Goal: Task Accomplishment & Management: Manage account settings

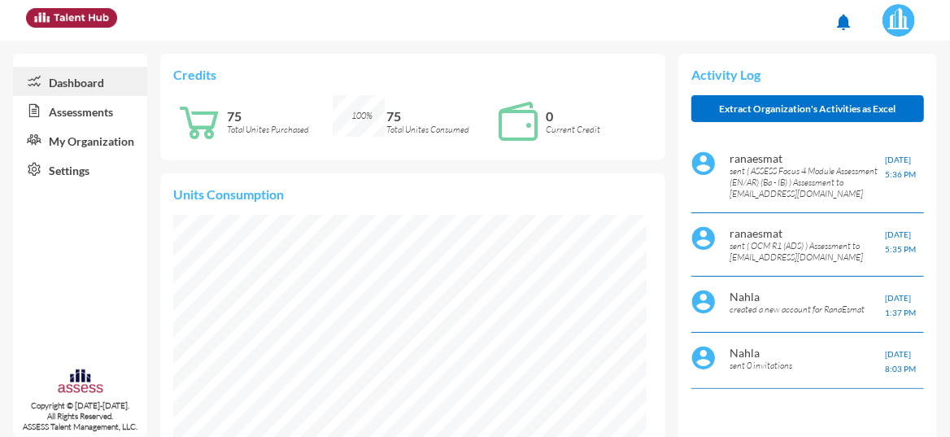
scroll to position [105, 211]
drag, startPoint x: 227, startPoint y: 116, endPoint x: 251, endPoint y: 115, distance: 23.6
click at [251, 115] on p "75" at bounding box center [280, 115] width 107 height 15
drag, startPoint x: 544, startPoint y: 114, endPoint x: 556, endPoint y: 116, distance: 12.3
click at [556, 116] on p "0" at bounding box center [599, 115] width 107 height 15
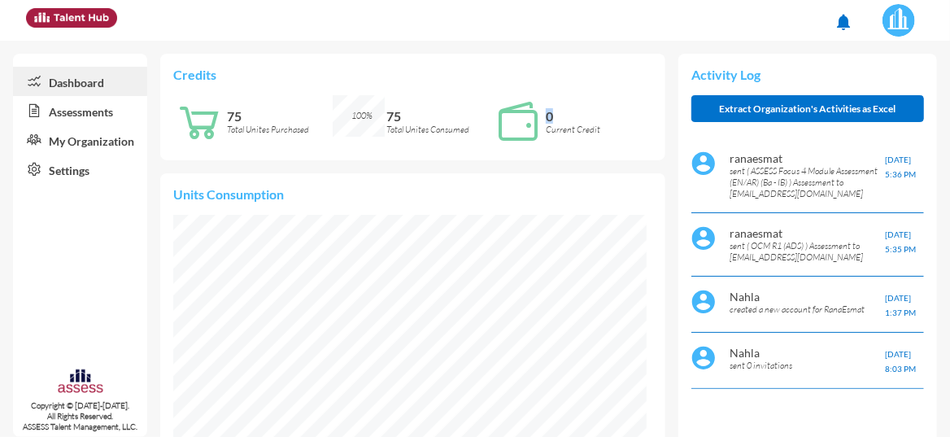
click at [47, 115] on icon at bounding box center [31, 111] width 36 height 16
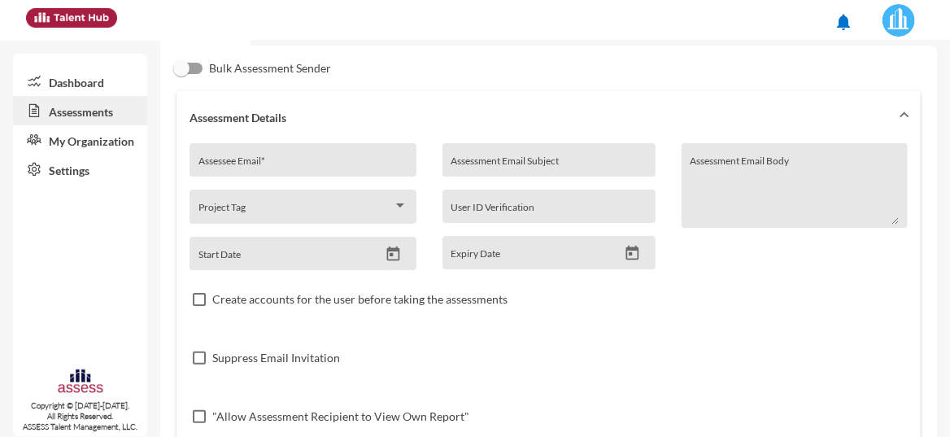
scroll to position [352, 0]
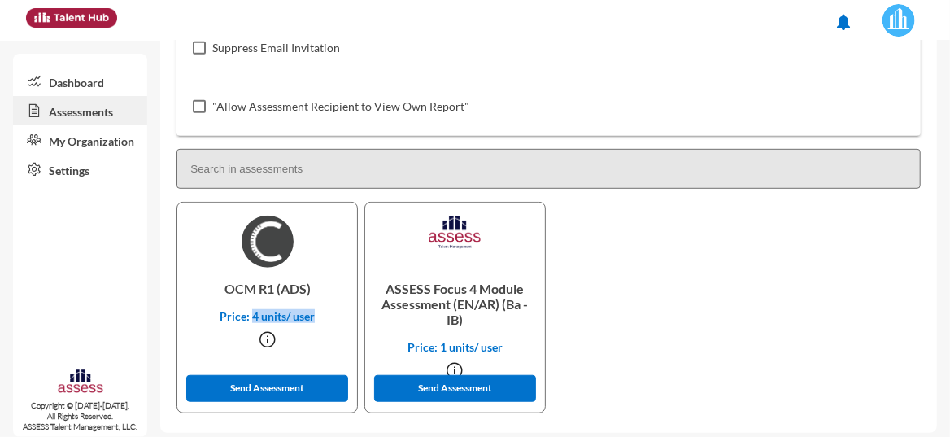
drag, startPoint x: 251, startPoint y: 315, endPoint x: 339, endPoint y: 315, distance: 87.9
click at [339, 315] on p "Price: 4 units/ user" at bounding box center [267, 316] width 154 height 14
drag, startPoint x: 438, startPoint y: 345, endPoint x: 504, endPoint y: 345, distance: 65.9
click at [504, 345] on p "Price: 1 units/ user" at bounding box center [455, 347] width 154 height 14
click at [623, 304] on div "OCM R1 (ADS) Price: 4 units/ user Send Assessment ASSESS Focus 4 Module Assessm…" at bounding box center [548, 311] width 751 height 218
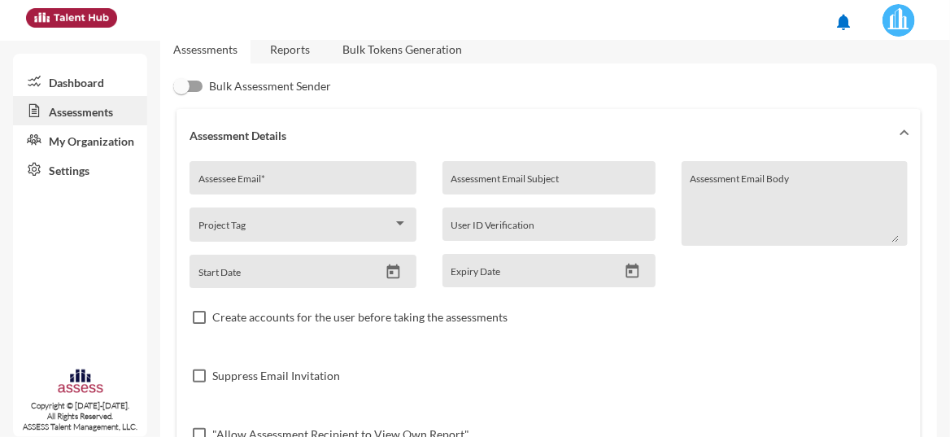
scroll to position [0, 0]
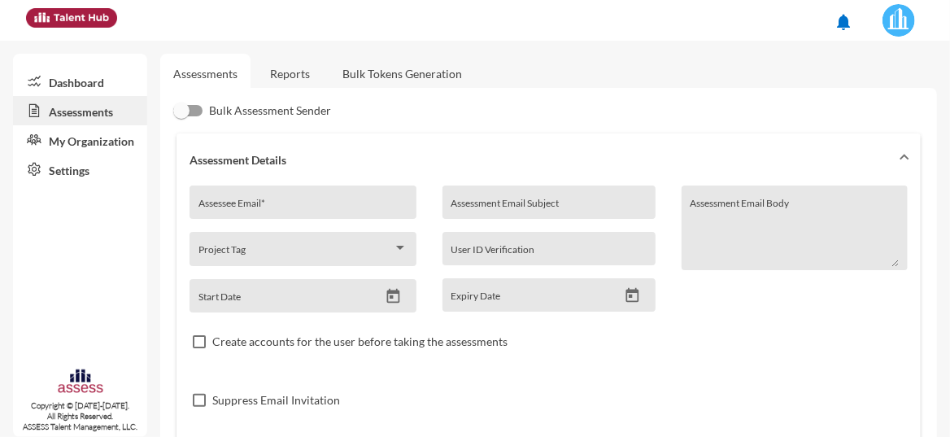
click at [290, 84] on link "Reports" at bounding box center [290, 74] width 66 height 40
